Goal: Book appointment/travel/reservation

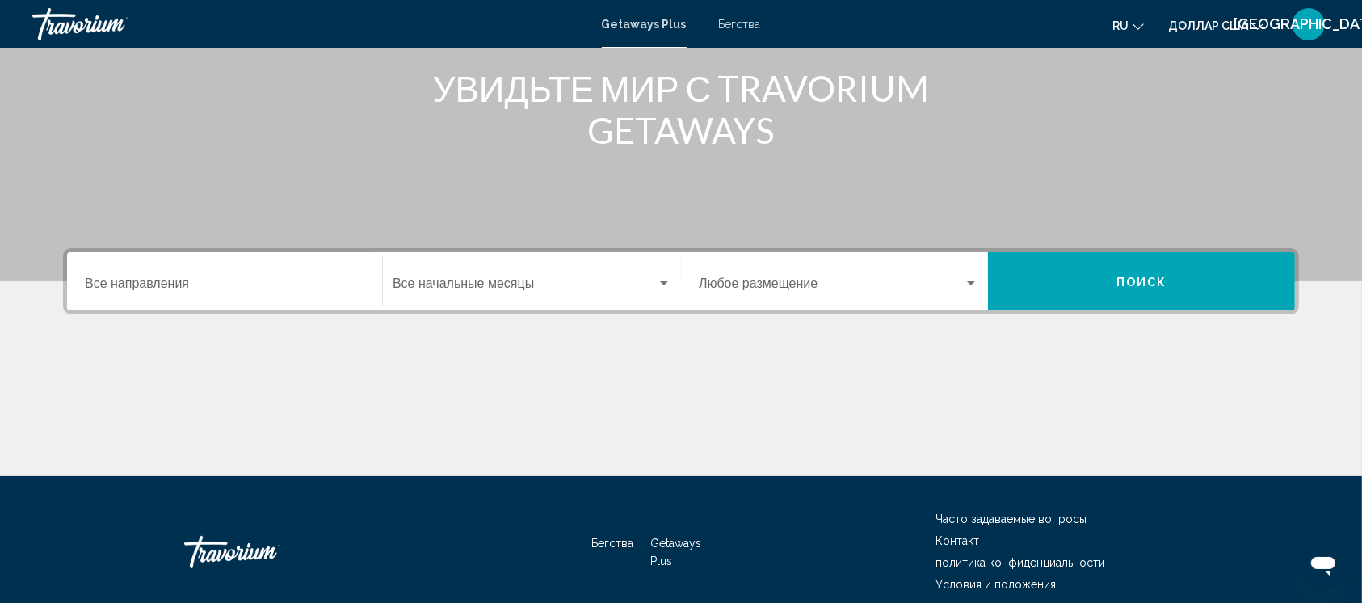
scroll to position [211, 0]
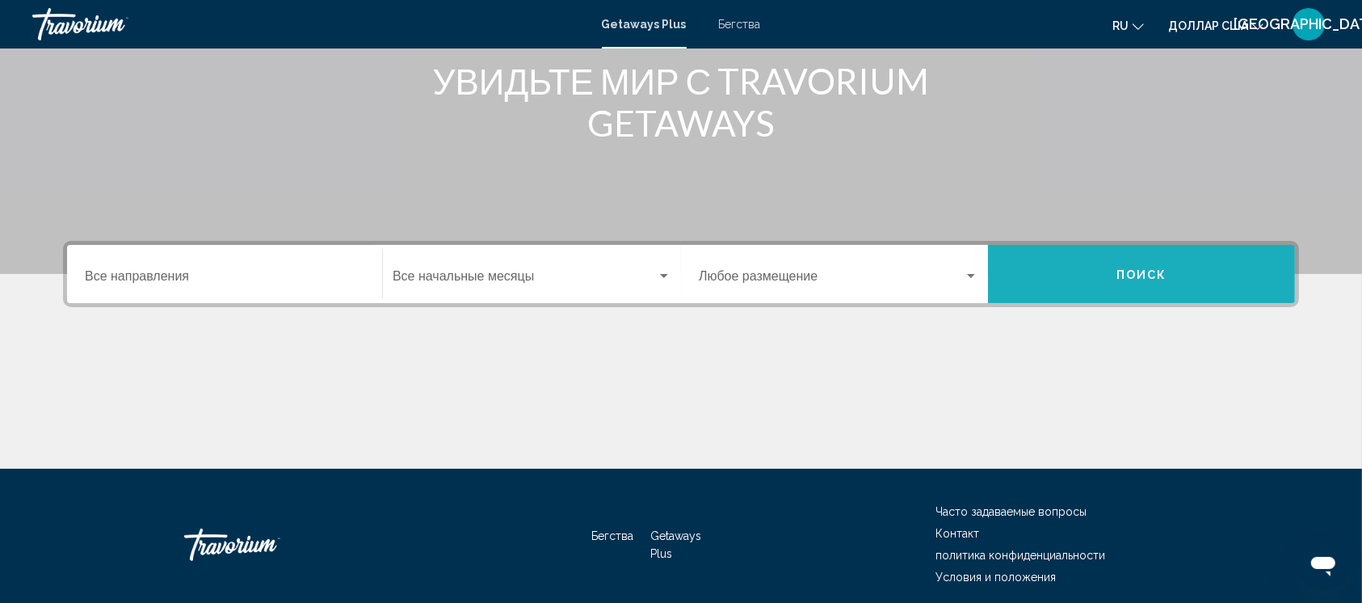
click at [1131, 276] on font "Поиск" at bounding box center [1142, 274] width 51 height 13
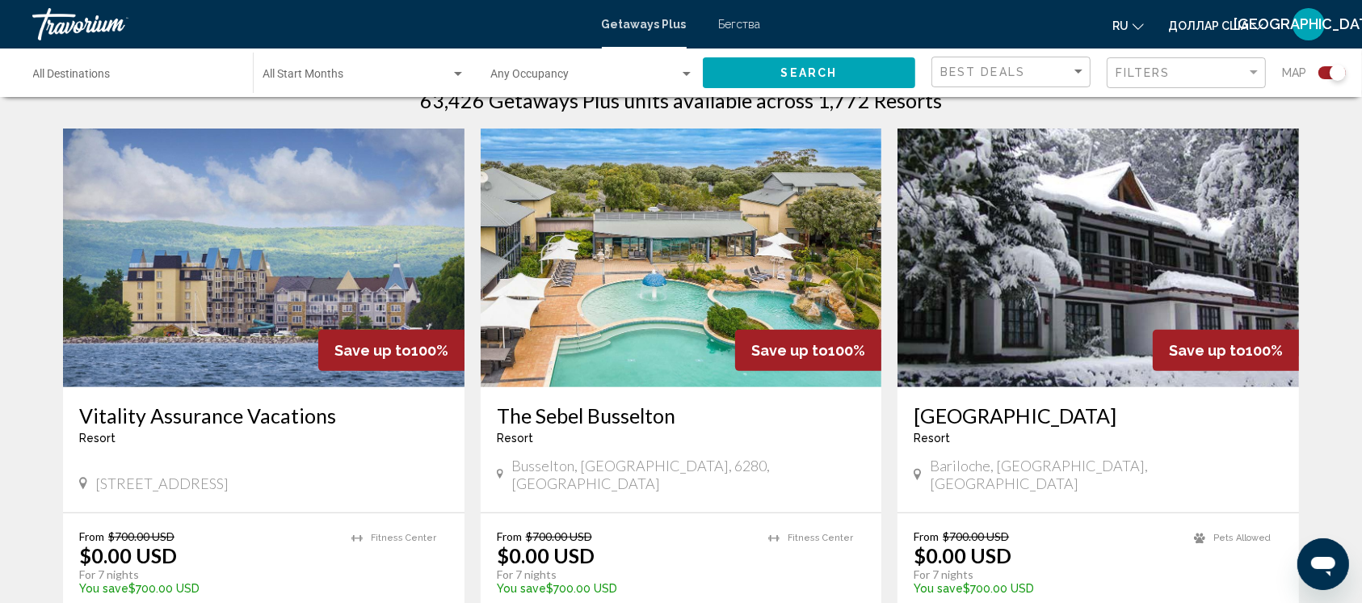
scroll to position [537, 0]
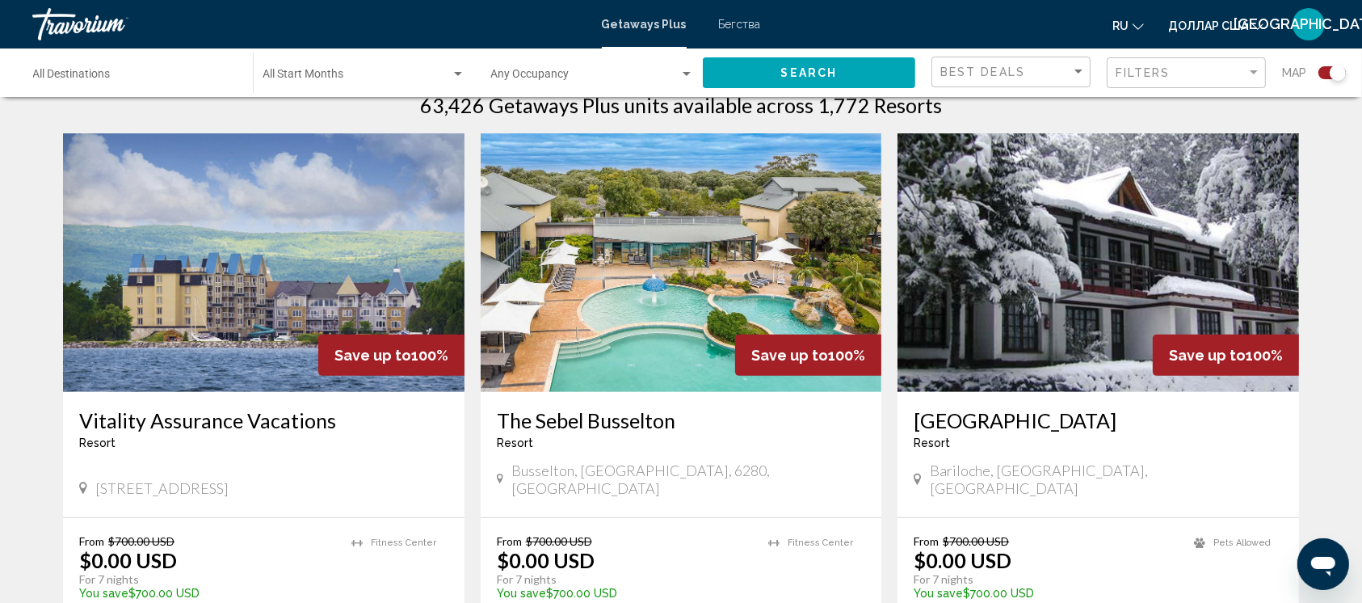
click at [241, 281] on img "Основное содержание" at bounding box center [264, 262] width 402 height 259
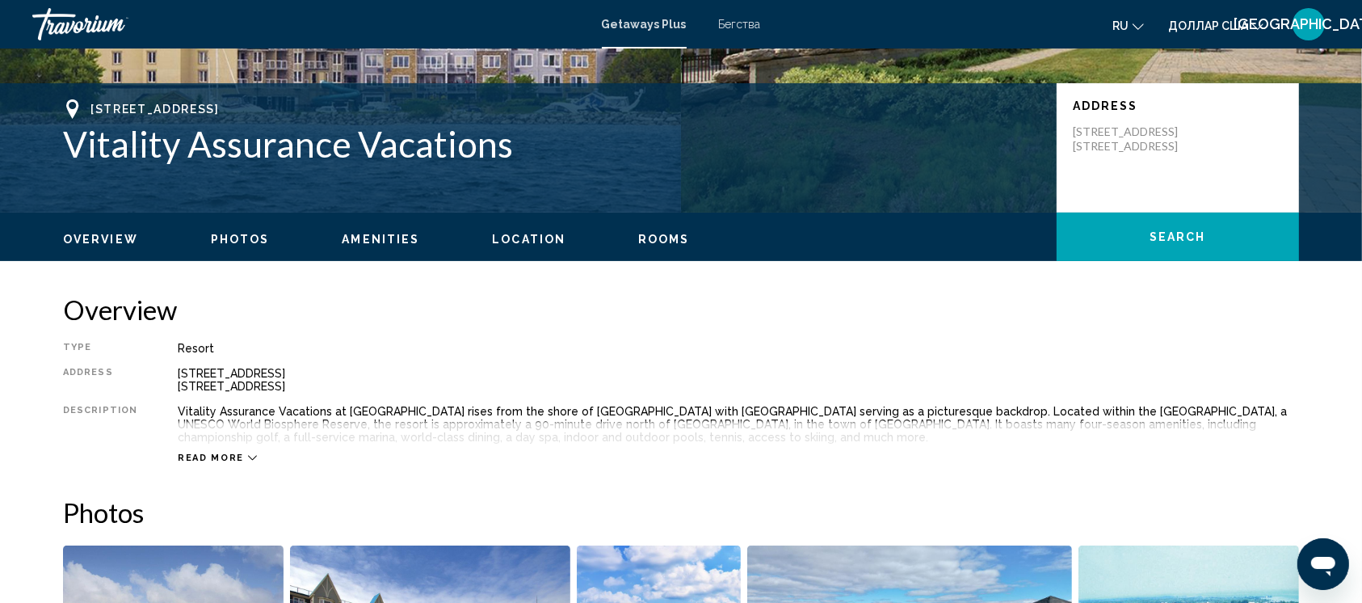
scroll to position [292, 0]
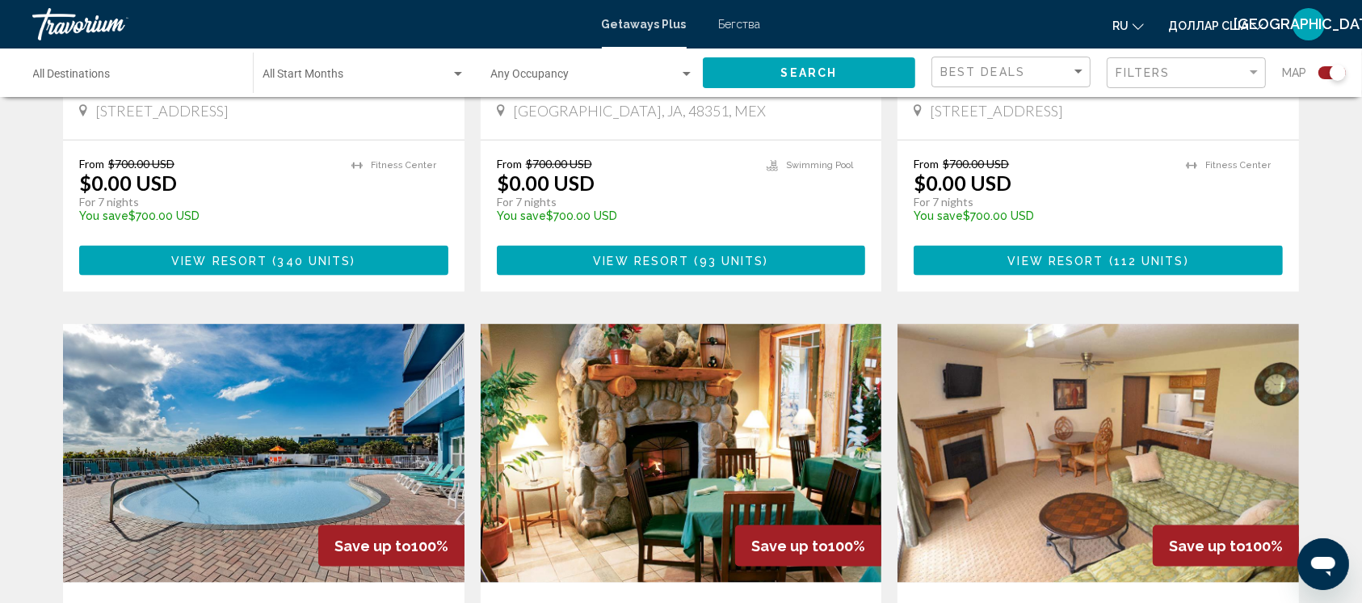
scroll to position [2052, 0]
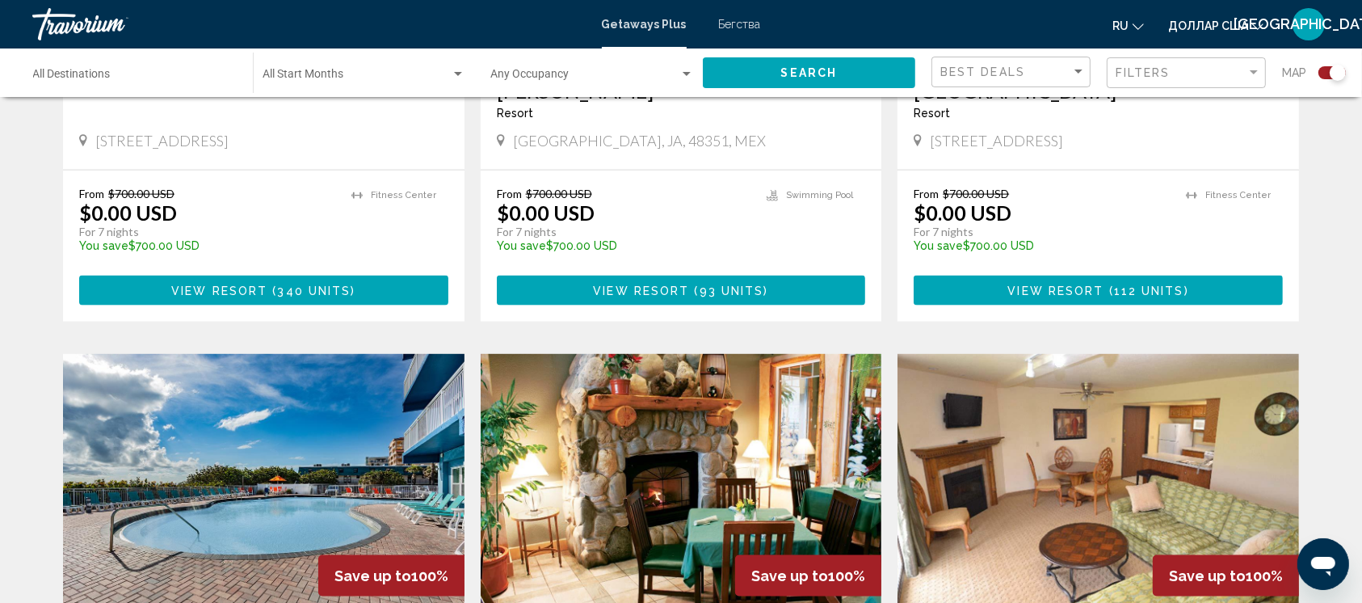
drag, startPoint x: 584, startPoint y: 320, endPoint x: 531, endPoint y: 444, distance: 134.6
click at [531, 444] on img "Основное содержание" at bounding box center [682, 483] width 402 height 259
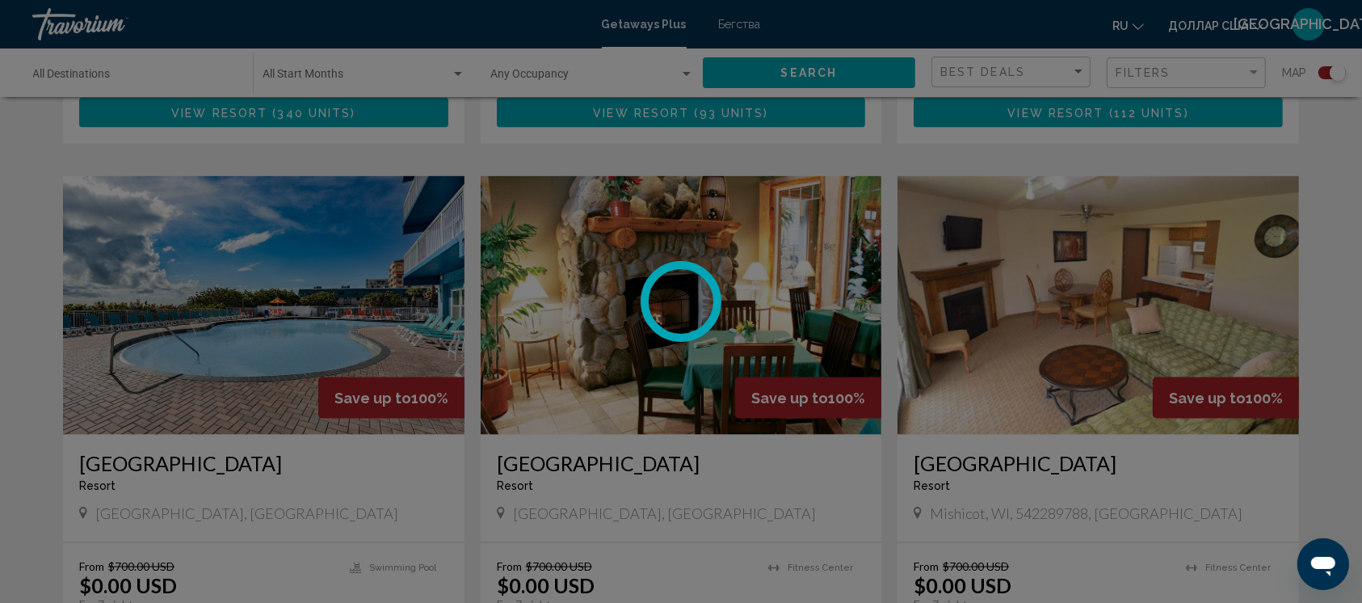
scroll to position [2237, 0]
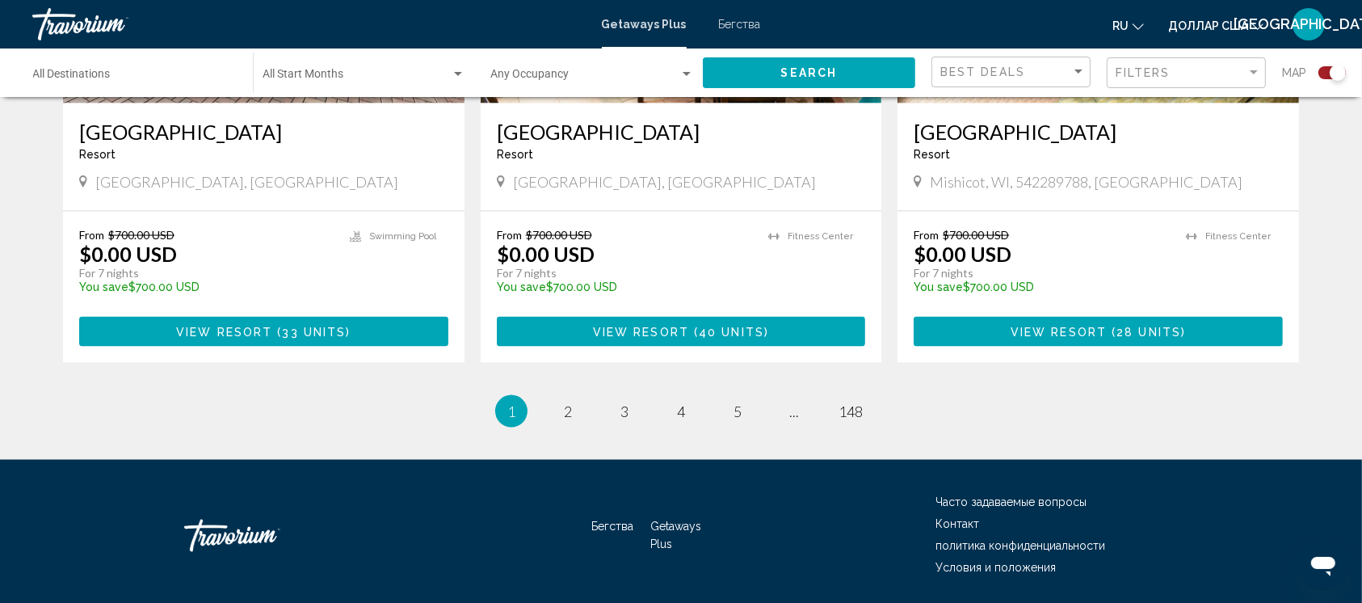
scroll to position [2578, 0]
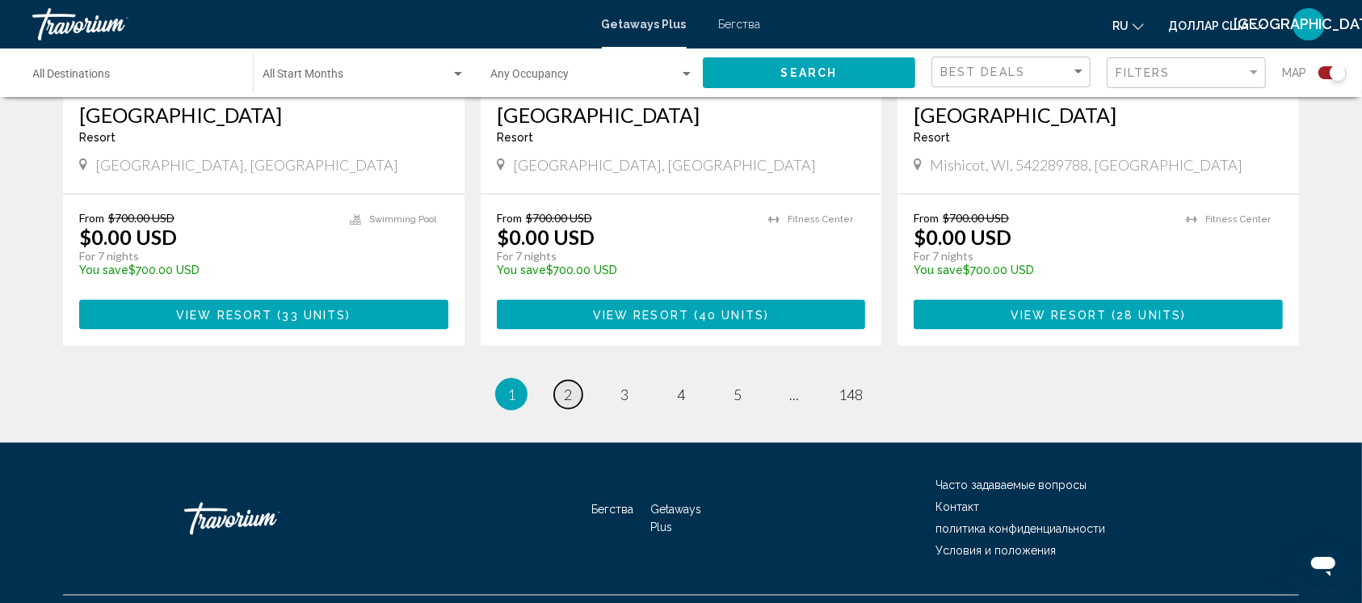
click at [572, 381] on link "page 2" at bounding box center [568, 395] width 28 height 28
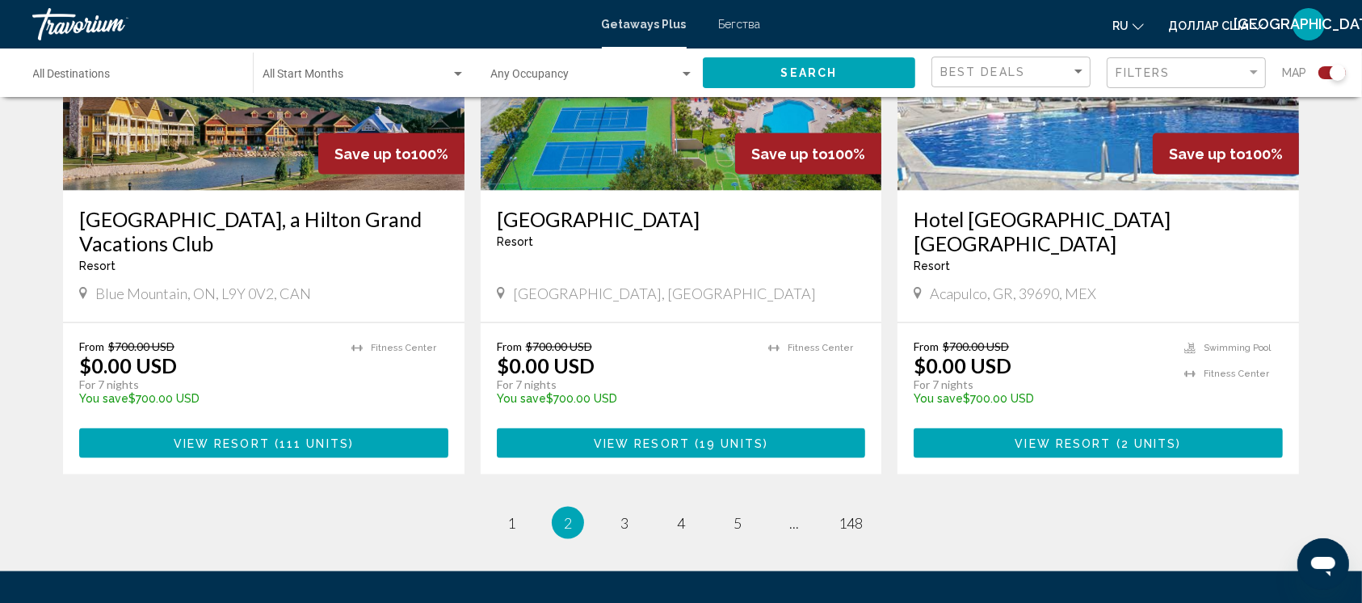
scroll to position [2451, 0]
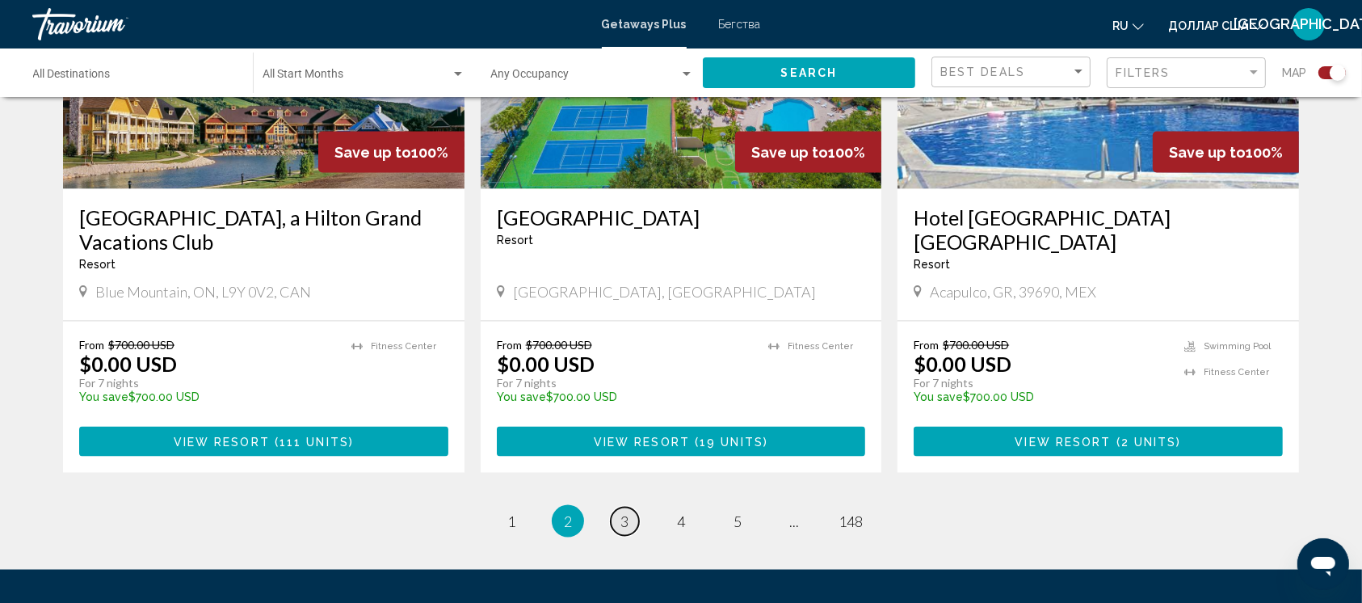
click at [623, 507] on link "page 3" at bounding box center [625, 521] width 28 height 28
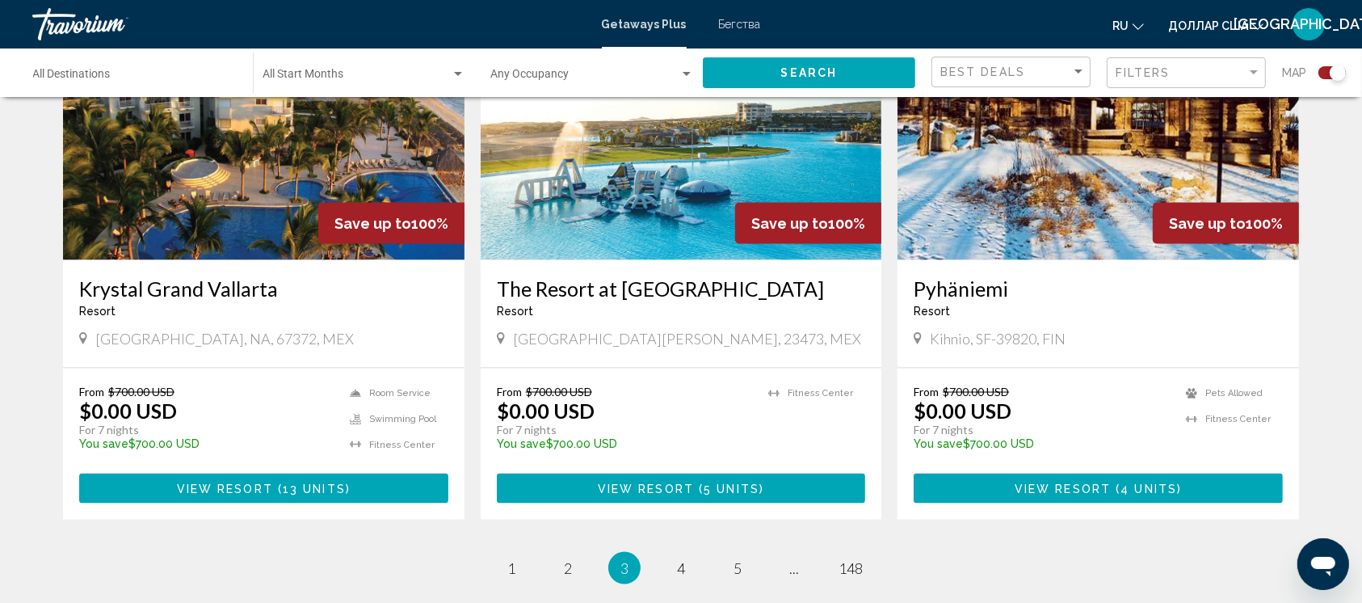
scroll to position [2405, 0]
click at [681, 559] on span "4" at bounding box center [681, 568] width 8 height 18
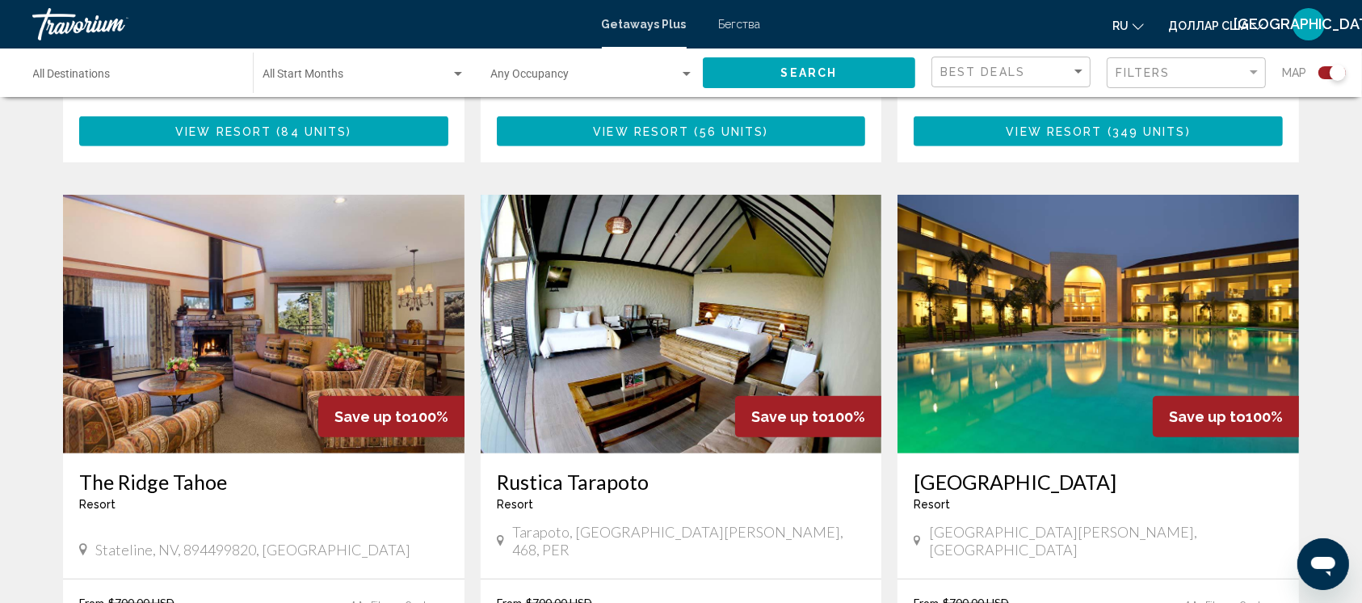
scroll to position [1023, 0]
